Goal: Task Accomplishment & Management: Complete application form

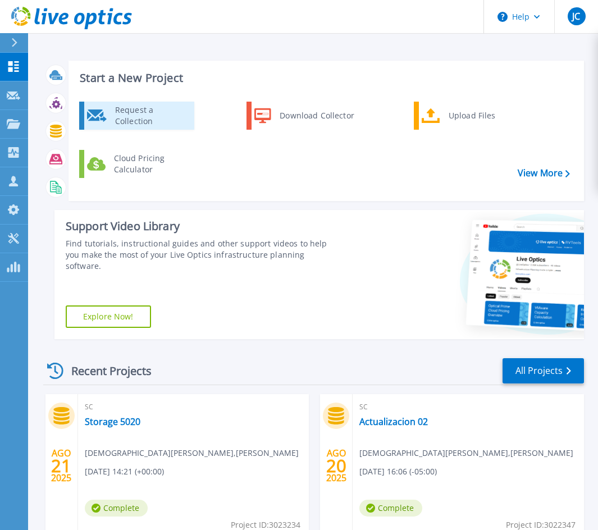
click at [133, 115] on div "Request a Collection" at bounding box center [150, 115] width 82 height 22
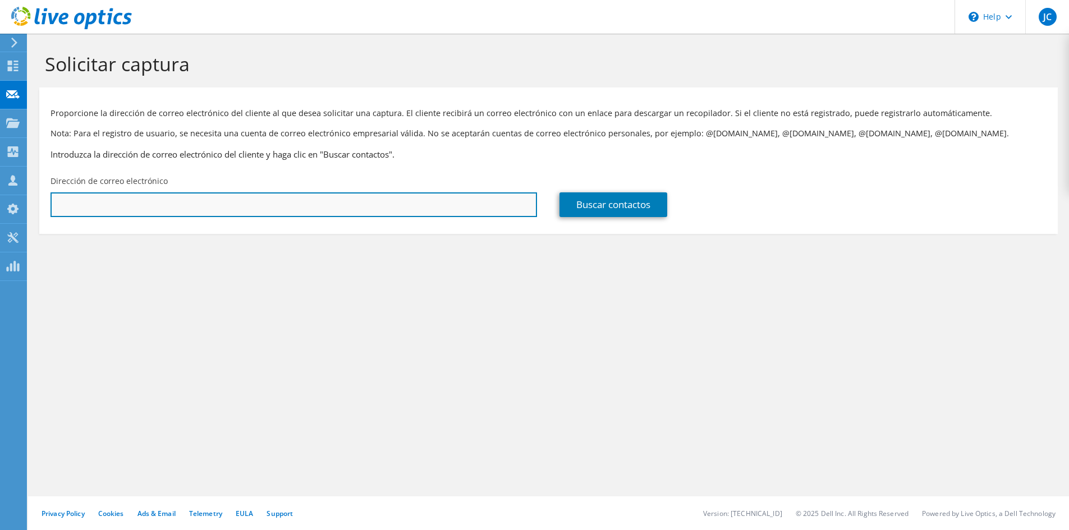
click at [77, 204] on input "text" at bounding box center [294, 204] width 487 height 25
paste input "NHuaynaV@SouthernPeru.com.pe"
type input "NHuaynaV@SouthernPeru.com.pe"
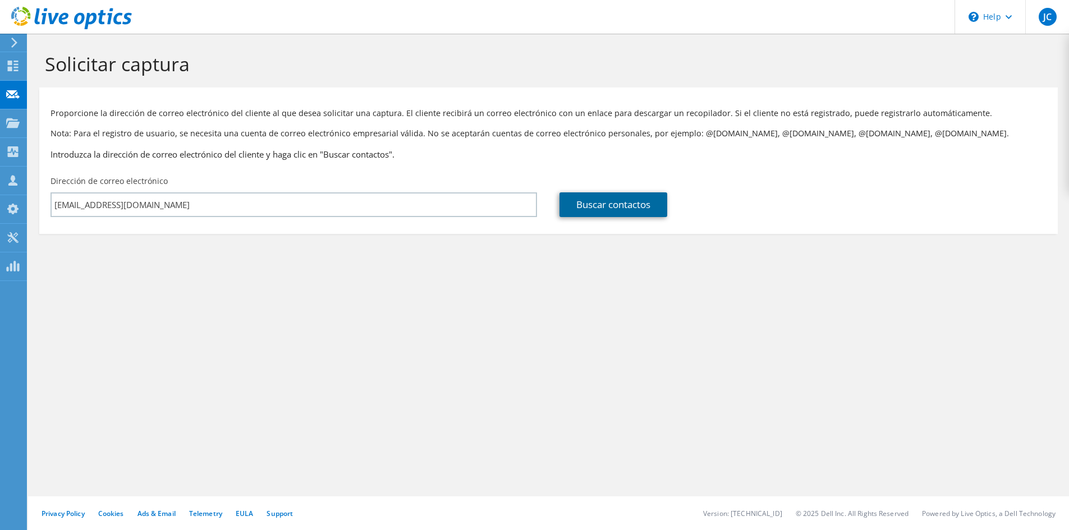
click at [581, 198] on link "Buscar contactos" at bounding box center [614, 204] width 108 height 25
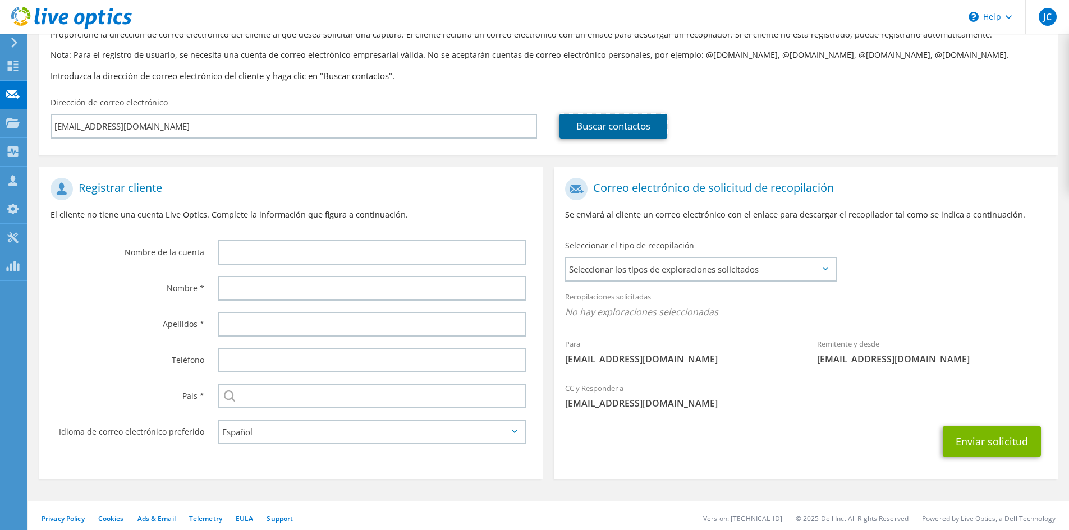
scroll to position [84, 0]
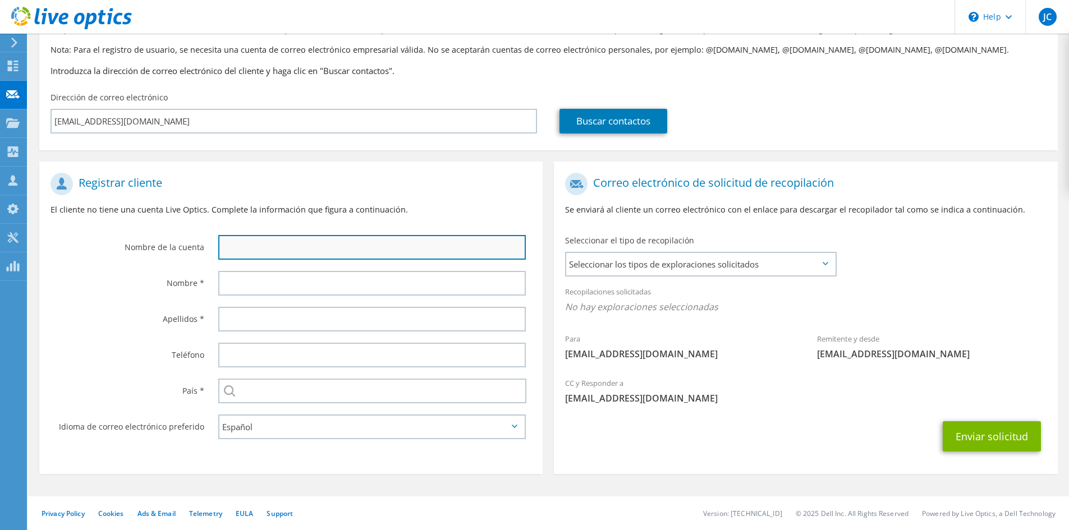
click at [232, 249] on input "text" at bounding box center [372, 247] width 308 height 25
type input "N"
type input "Southern"
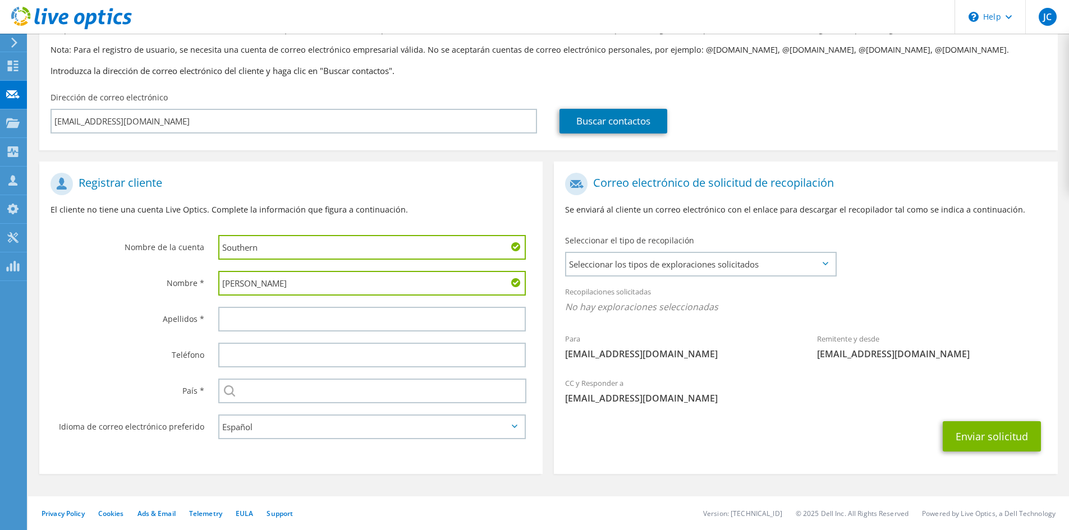
type input "Nikole"
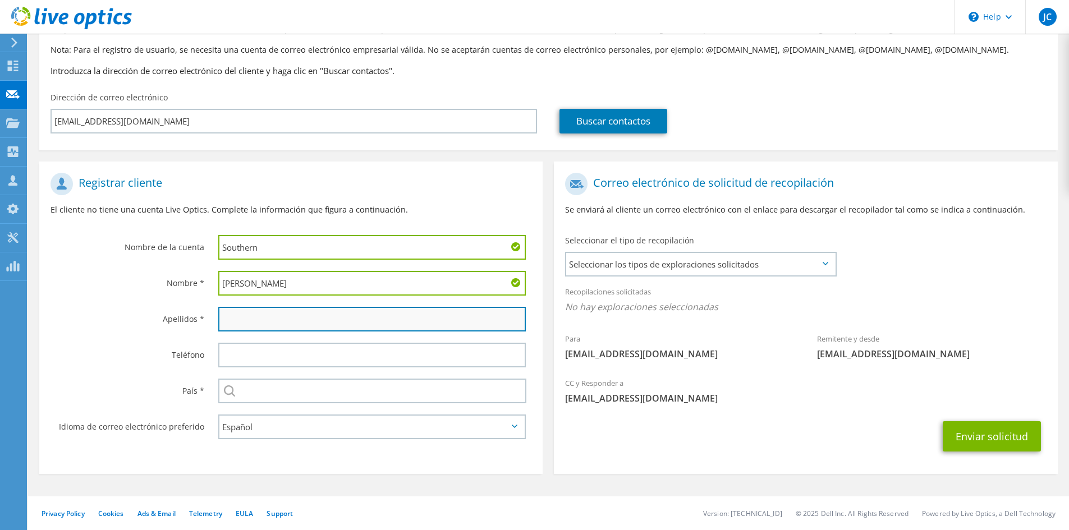
click at [279, 320] on input "text" at bounding box center [372, 319] width 308 height 25
type input "Huayna Velarde"
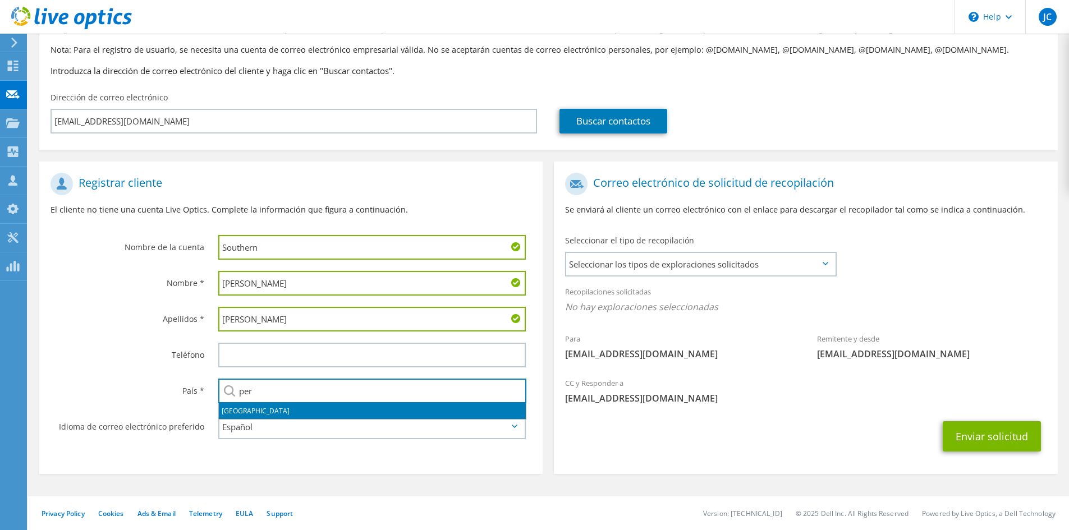
click at [236, 411] on li "[GEOGRAPHIC_DATA]" at bounding box center [372, 412] width 307 height 16
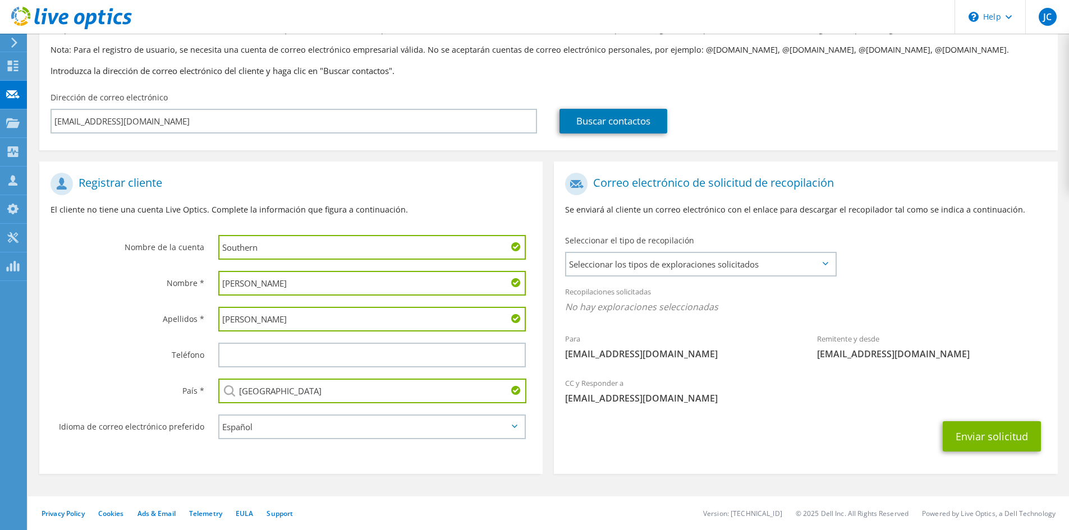
type input "[GEOGRAPHIC_DATA]"
click at [231, 427] on select "English Deutsch Español Français Italiano Polski Português Русский 한국어 中文 日本語" at bounding box center [372, 427] width 308 height 25
click at [218, 415] on select "English Deutsch Español Français Italiano Polski Português Русский 한국어 中文 日本語" at bounding box center [372, 427] width 308 height 25
click at [630, 261] on span "Seleccionar los tipos de exploraciones solicitados" at bounding box center [700, 264] width 269 height 22
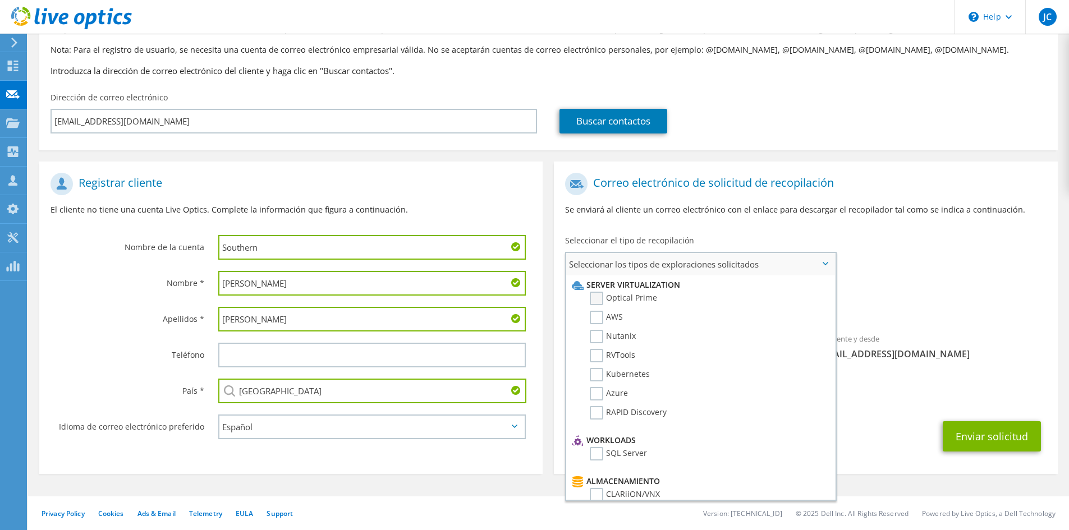
click at [602, 297] on label "Optical Prime" at bounding box center [623, 298] width 67 height 13
click at [0, 0] on input "Optical Prime" at bounding box center [0, 0] width 0 height 0
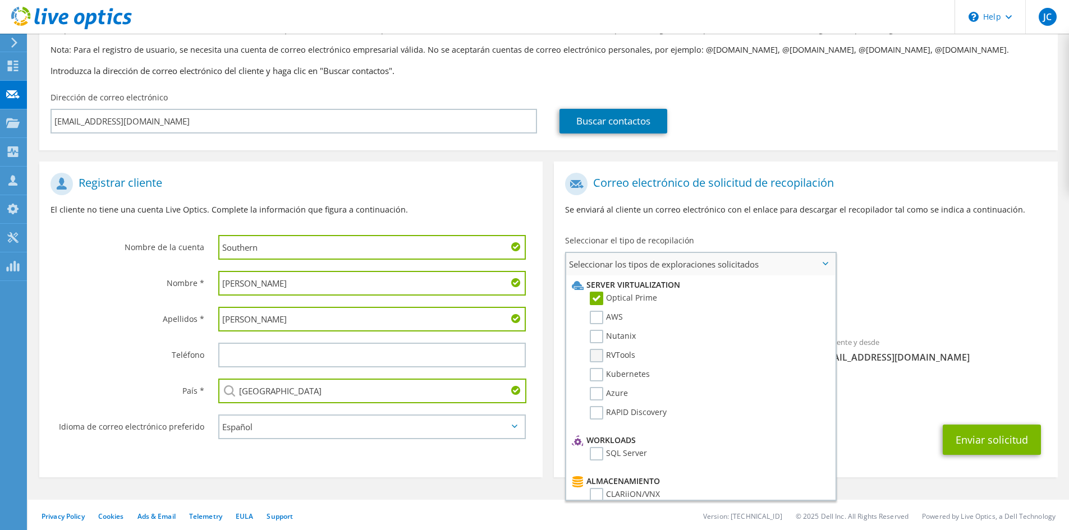
click at [596, 362] on label "RVTools" at bounding box center [612, 355] width 45 height 13
click at [0, 0] on input "RVTools" at bounding box center [0, 0] width 0 height 0
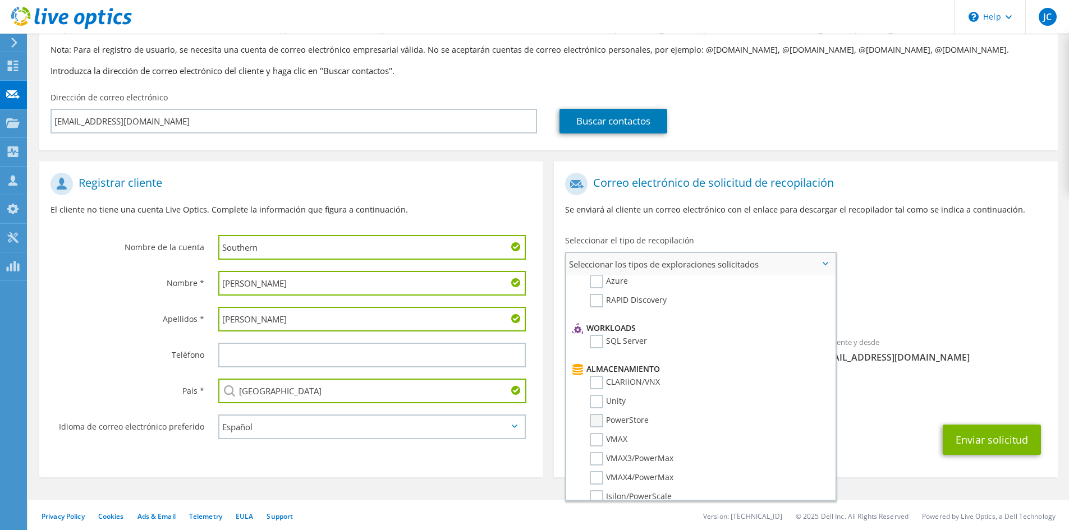
click at [594, 426] on label "PowerStore" at bounding box center [619, 420] width 59 height 13
click at [0, 0] on input "PowerStore" at bounding box center [0, 0] width 0 height 0
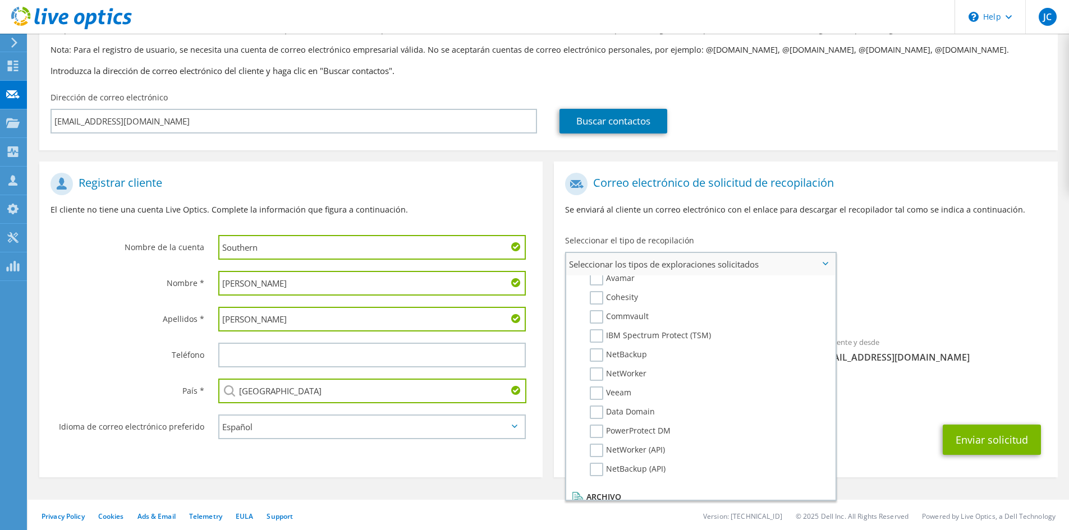
scroll to position [534, 0]
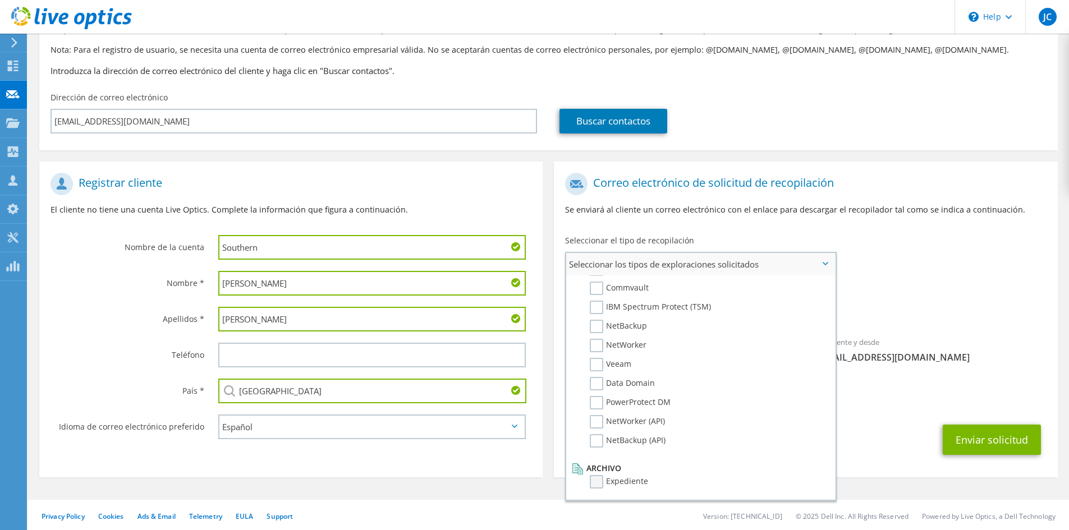
click at [602, 482] on label "Expediente" at bounding box center [619, 481] width 58 height 13
click at [0, 0] on input "Expediente" at bounding box center [0, 0] width 0 height 0
click at [822, 262] on span "Seleccionar los tipos de exploraciones solicitados" at bounding box center [700, 264] width 269 height 22
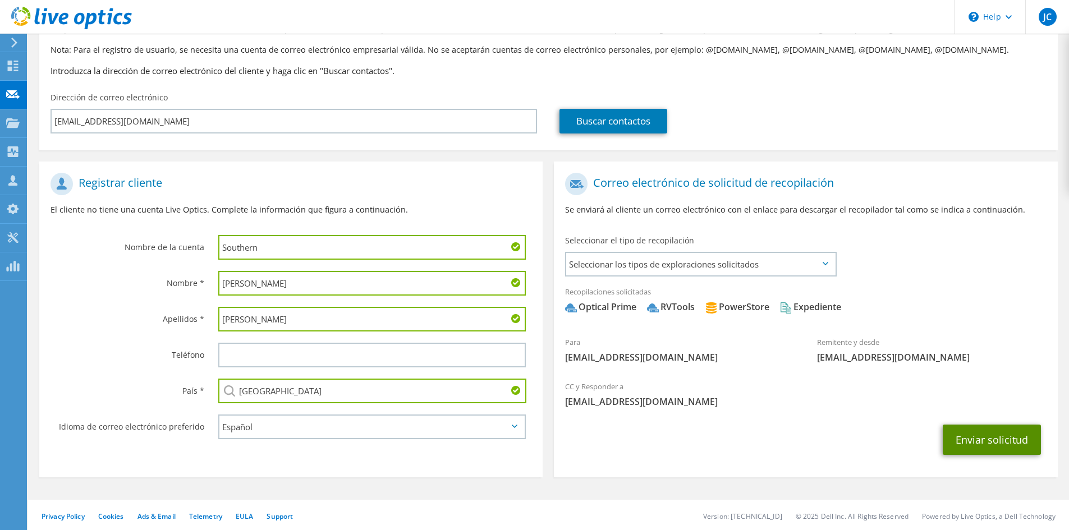
click at [1001, 438] on button "Enviar solicitud" at bounding box center [992, 440] width 98 height 30
